Goal: Information Seeking & Learning: Learn about a topic

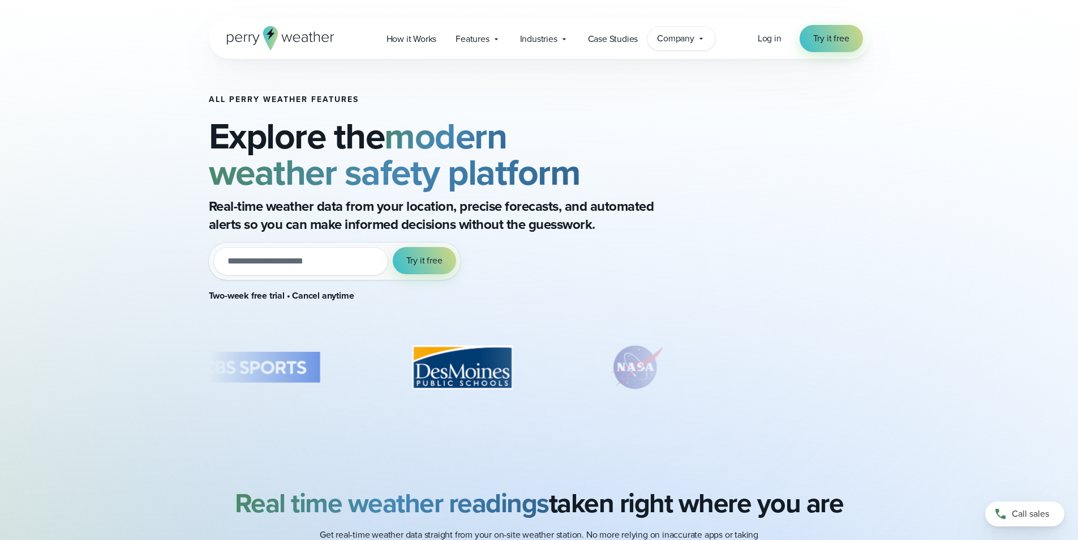
click at [696, 41] on div "Company Contact Us Reach out to us for sales or support questions" at bounding box center [682, 39] width 68 height 24
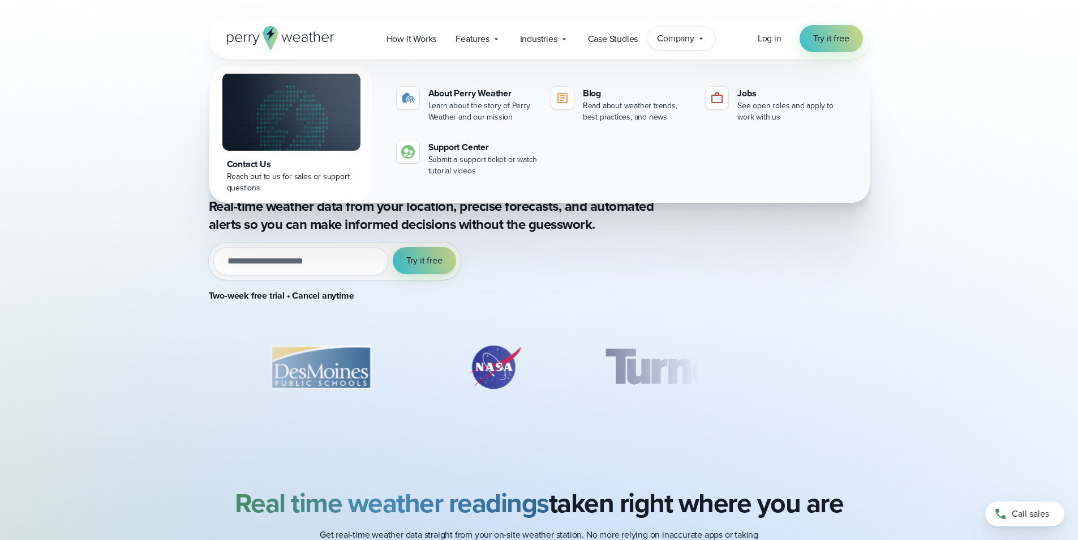
click at [66, 37] on div "Open Menu Log in Try it free How it Works" at bounding box center [539, 38] width 1078 height 41
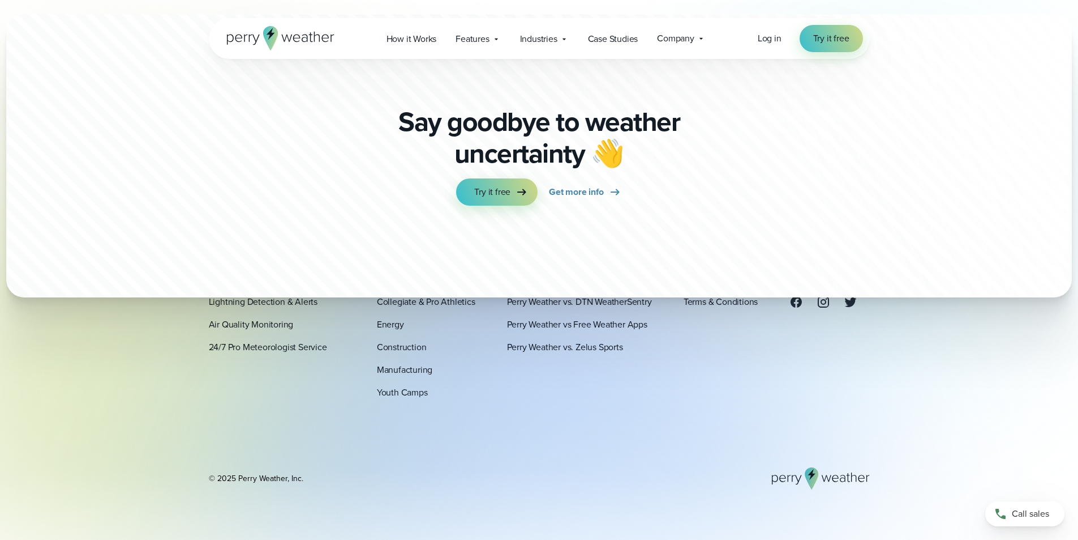
scroll to position [4047, 0]
